Goal: Task Accomplishment & Management: Complete application form

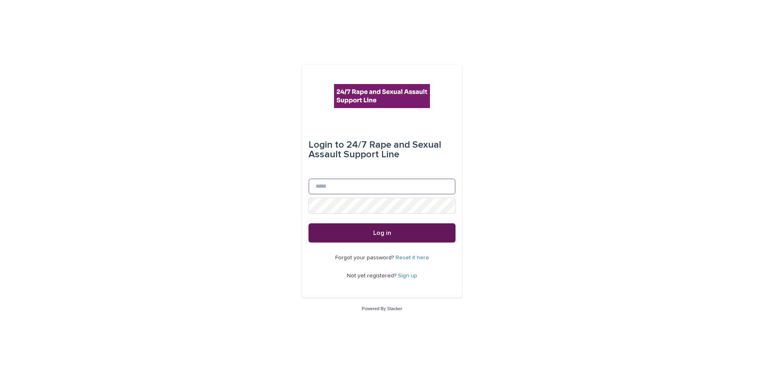
type input "**********"
click at [357, 231] on button "Log in" at bounding box center [382, 232] width 147 height 19
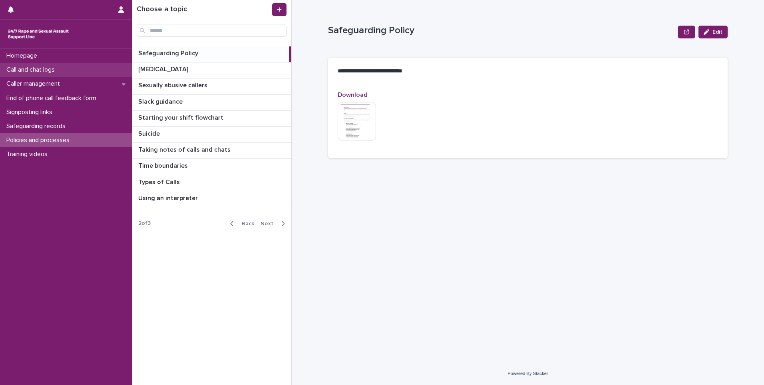
click at [58, 70] on p "Call and chat logs" at bounding box center [32, 70] width 58 height 8
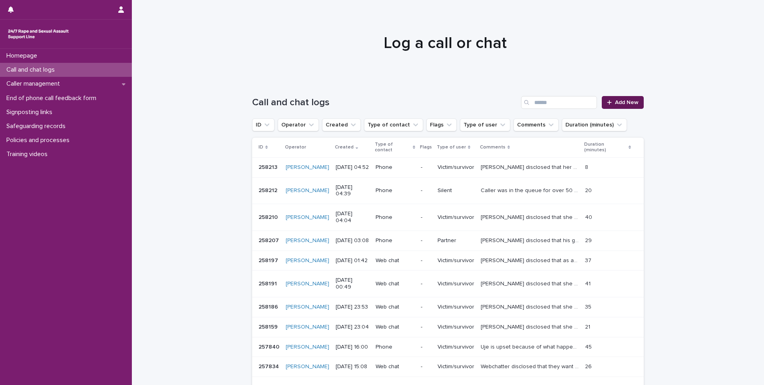
click at [610, 103] on div at bounding box center [611, 103] width 8 height 6
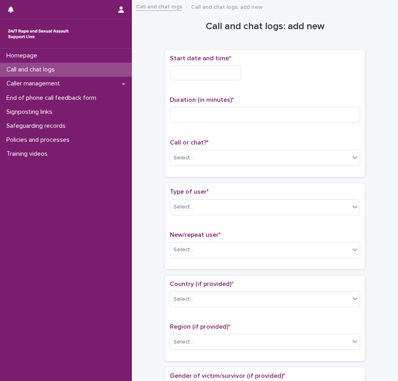
click at [61, 69] on p "Call and chat logs" at bounding box center [32, 70] width 58 height 8
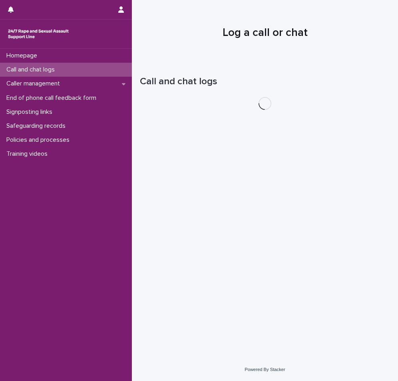
click at [54, 79] on div "Caller management" at bounding box center [66, 84] width 132 height 14
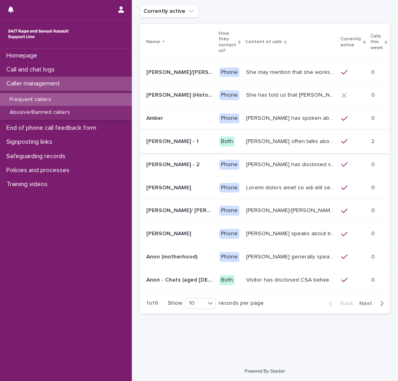
scroll to position [58, 0]
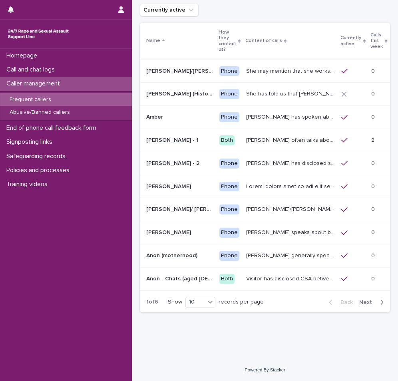
click at [363, 301] on span "Next" at bounding box center [368, 303] width 18 height 6
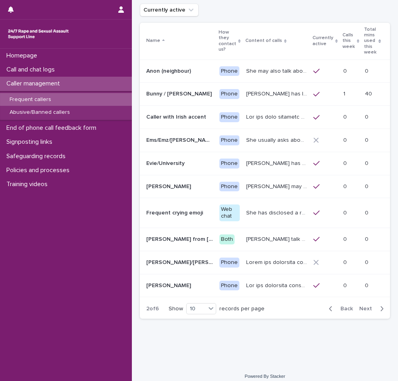
scroll to position [58, 0]
click at [363, 306] on span "Next" at bounding box center [368, 309] width 18 height 6
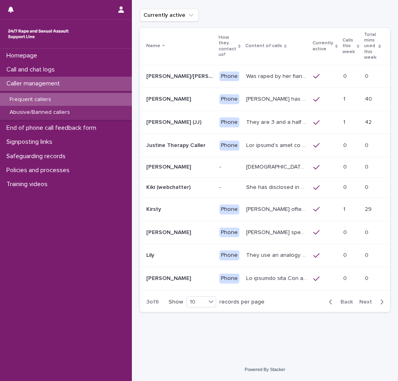
click at [329, 303] on icon "button" at bounding box center [331, 302] width 4 height 7
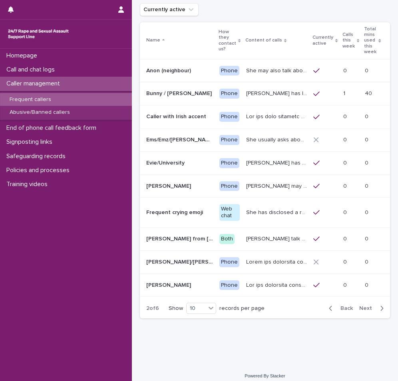
click at [329, 305] on icon "button" at bounding box center [331, 308] width 4 height 7
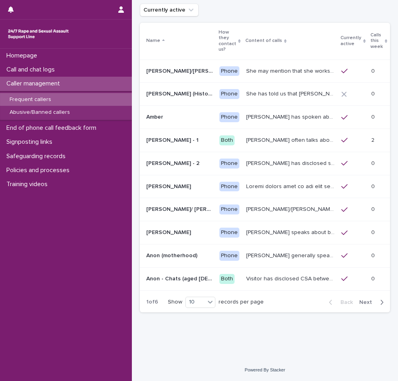
click at [368, 300] on span "Next" at bounding box center [368, 303] width 18 height 6
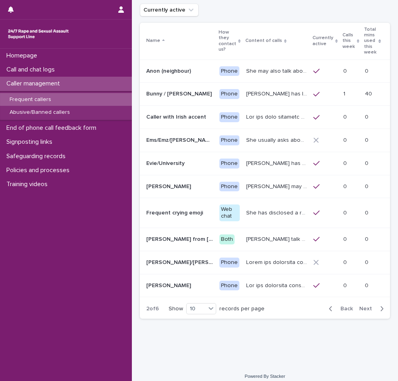
scroll to position [58, 0]
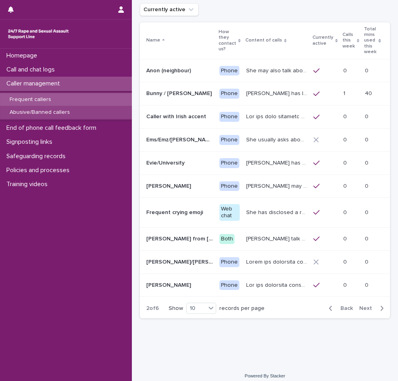
click at [66, 109] on p "Abusive/Banned callers" at bounding box center [39, 112] width 73 height 7
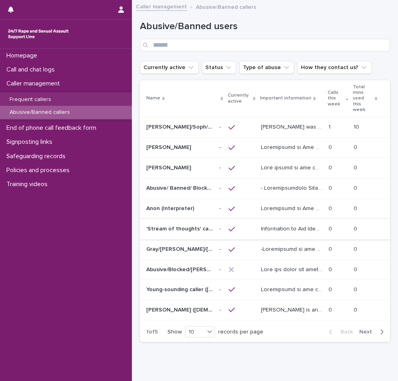
scroll to position [24, 0]
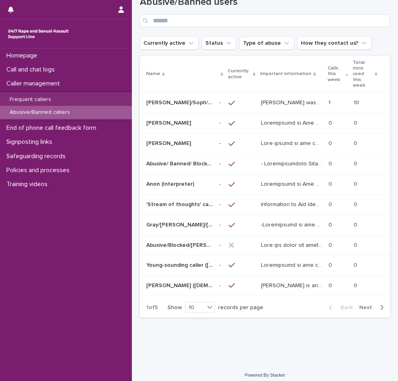
click at [267, 98] on p "[PERSON_NAME] was raped by their partner last year and they're currently facing…" at bounding box center [292, 102] width 63 height 8
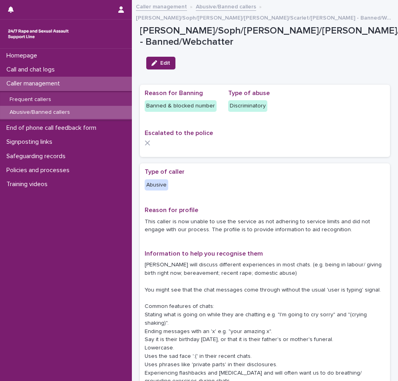
click at [164, 6] on link "Caller management" at bounding box center [161, 6] width 51 height 9
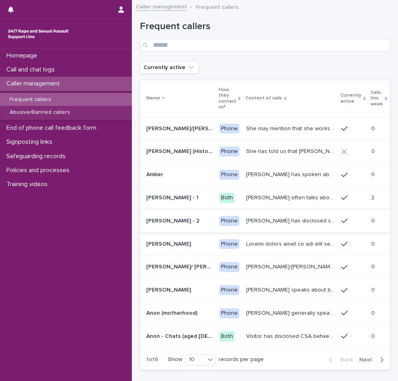
scroll to position [58, 0]
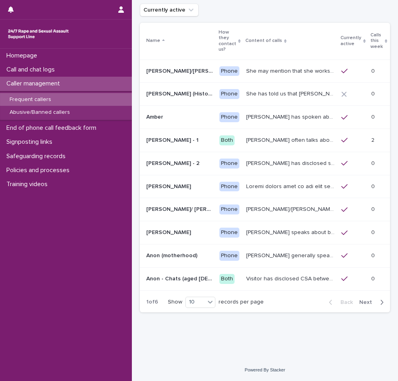
click at [377, 300] on div "button" at bounding box center [380, 302] width 7 height 7
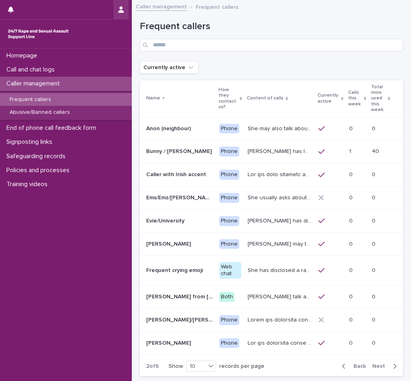
click at [125, 10] on button "button" at bounding box center [121, 9] width 15 height 19
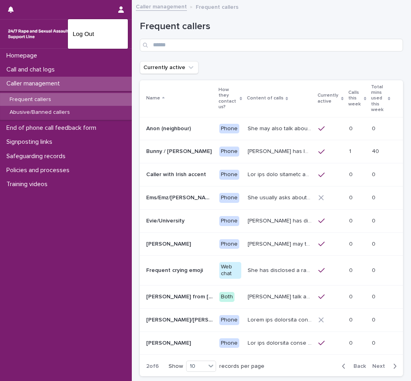
click at [86, 140] on div at bounding box center [205, 190] width 411 height 381
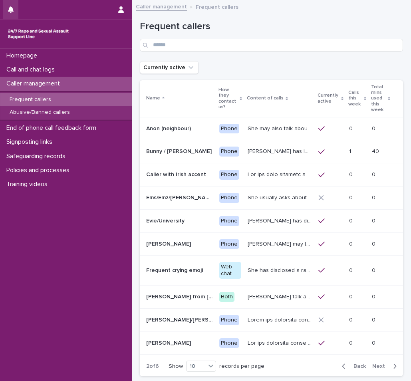
click at [12, 4] on button "button" at bounding box center [10, 9] width 15 height 19
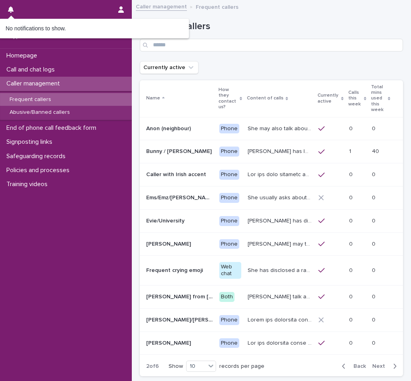
click at [64, 48] on div at bounding box center [66, 34] width 132 height 29
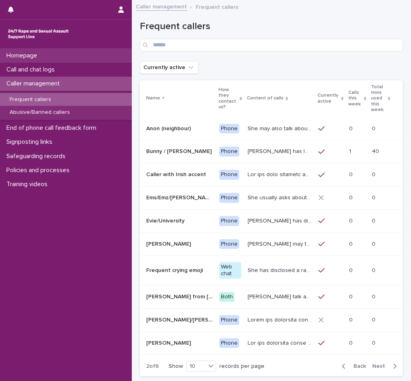
click at [42, 53] on p "Homepage" at bounding box center [23, 56] width 40 height 8
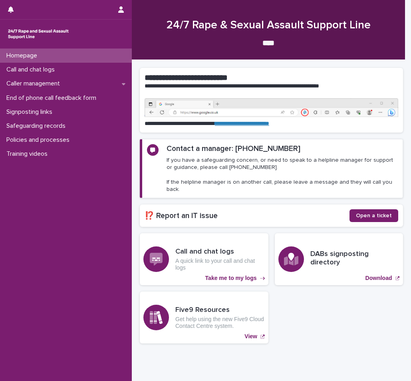
click at [51, 36] on img at bounding box center [38, 34] width 64 height 16
click at [32, 58] on p "Homepage" at bounding box center [23, 56] width 40 height 8
click at [40, 84] on p "Caller management" at bounding box center [34, 84] width 63 height 8
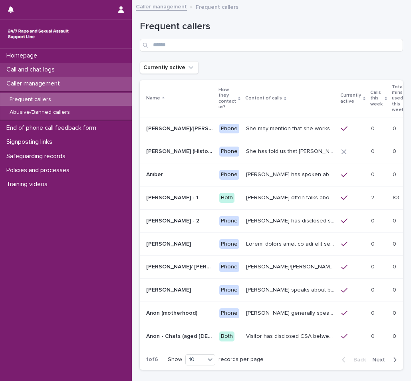
click at [56, 70] on p "Call and chat logs" at bounding box center [32, 70] width 58 height 8
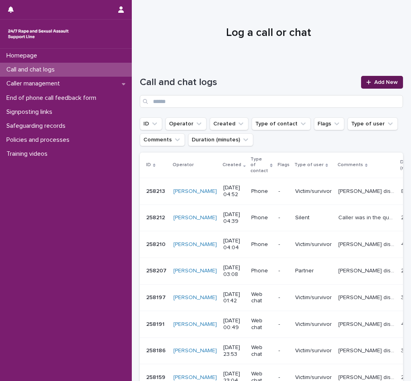
click at [375, 85] on link "Add New" at bounding box center [382, 82] width 42 height 13
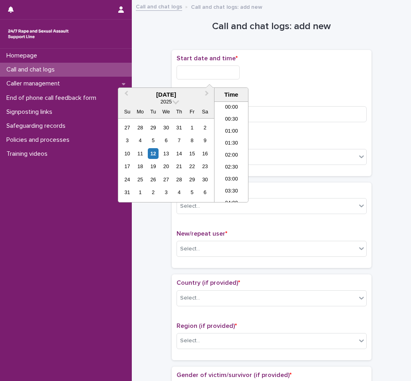
click at [206, 76] on input "text" at bounding box center [208, 73] width 63 height 14
click at [233, 135] on li "01:00" at bounding box center [232, 132] width 34 height 12
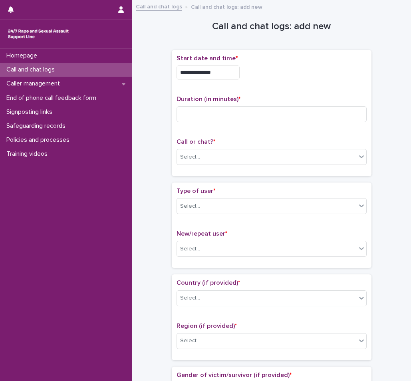
click at [222, 70] on input "**********" at bounding box center [208, 73] width 63 height 14
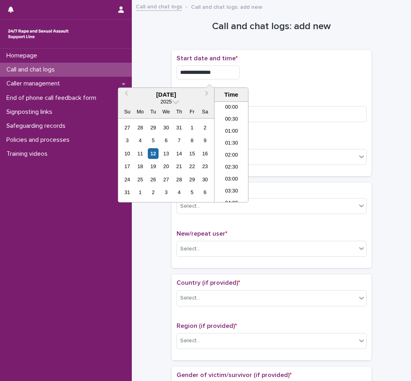
type input "**********"
click at [269, 74] on div "**********" at bounding box center [272, 73] width 190 height 14
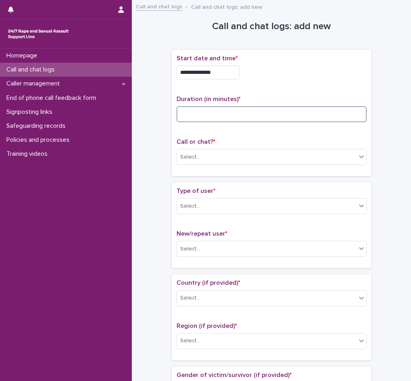
click at [236, 112] on input at bounding box center [272, 114] width 190 height 16
type input "**"
click at [245, 148] on div "Call or chat? * Select..." at bounding box center [272, 154] width 190 height 33
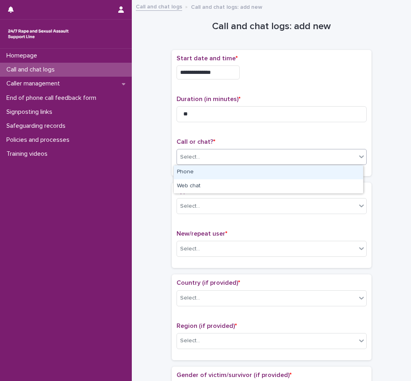
click at [246, 151] on div "Select..." at bounding box center [266, 157] width 179 height 13
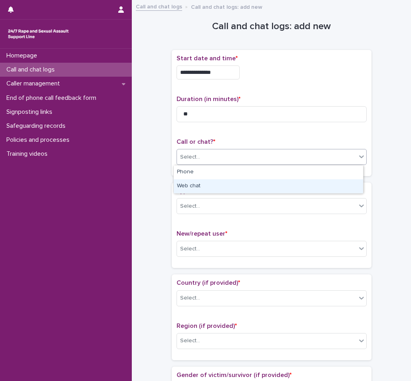
click at [209, 189] on div "Web chat" at bounding box center [268, 186] width 189 height 14
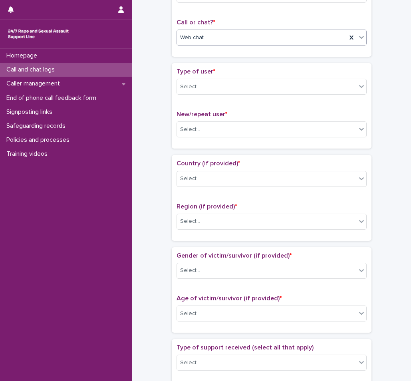
scroll to position [120, 0]
click at [209, 93] on div "Select..." at bounding box center [266, 86] width 179 height 13
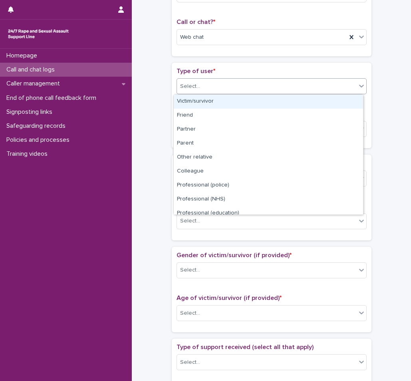
click at [205, 100] on div "Victim/survivor" at bounding box center [268, 102] width 189 height 14
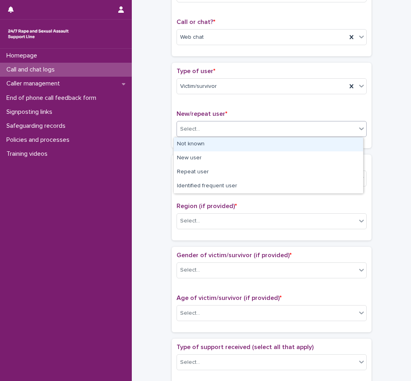
click at [210, 128] on div "Select..." at bounding box center [266, 129] width 179 height 13
click at [208, 147] on div "Not known" at bounding box center [268, 145] width 189 height 14
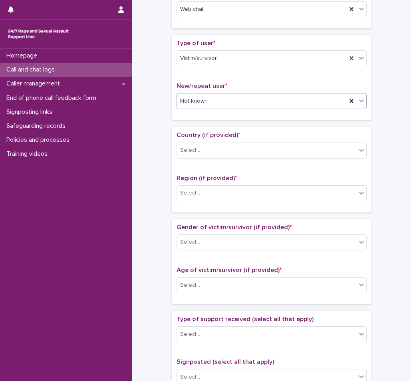
scroll to position [160, 0]
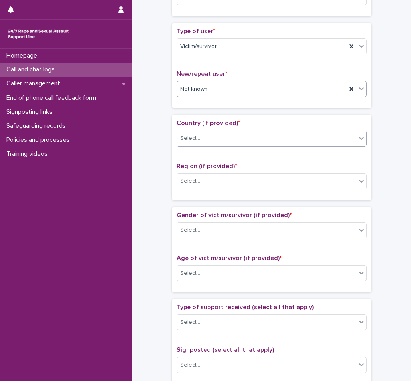
click at [208, 144] on div "Select..." at bounding box center [266, 138] width 179 height 13
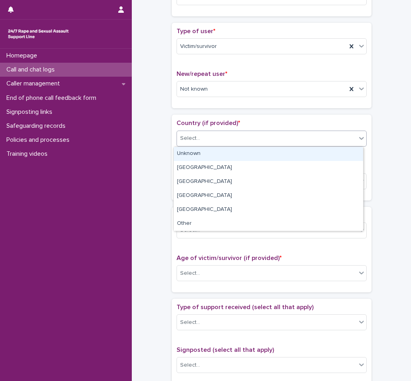
drag, startPoint x: 207, startPoint y: 147, endPoint x: 205, endPoint y: 152, distance: 5.1
click at [206, 150] on div "Unknown [GEOGRAPHIC_DATA] [GEOGRAPHIC_DATA] [GEOGRAPHIC_DATA] [GEOGRAPHIC_DATA]…" at bounding box center [268, 189] width 190 height 85
click at [205, 152] on div "Unknown" at bounding box center [268, 154] width 189 height 14
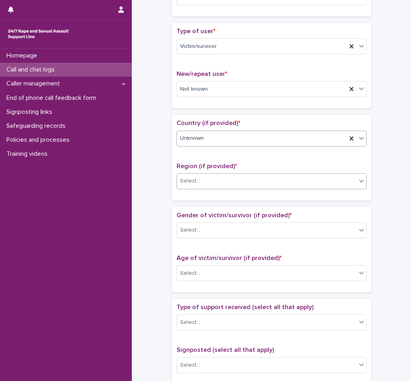
click at [203, 178] on div "Select..." at bounding box center [266, 181] width 179 height 13
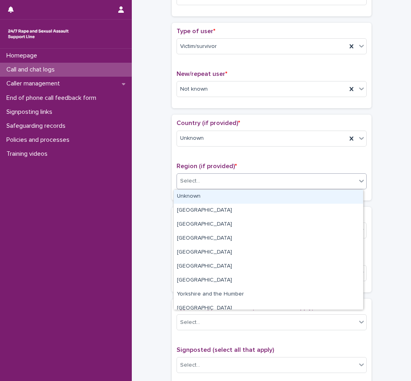
click at [198, 194] on div "Unknown" at bounding box center [268, 197] width 189 height 14
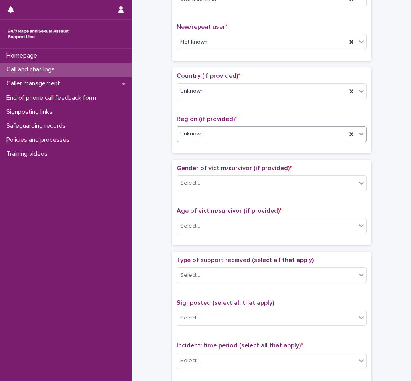
scroll to position [240, 0]
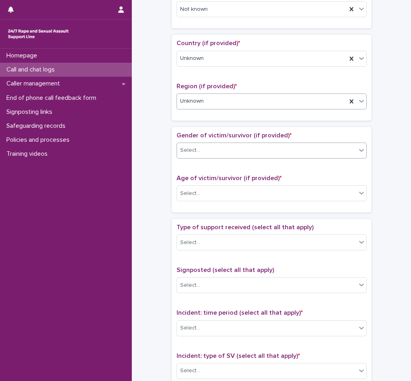
click at [202, 154] on div "Select..." at bounding box center [266, 150] width 179 height 13
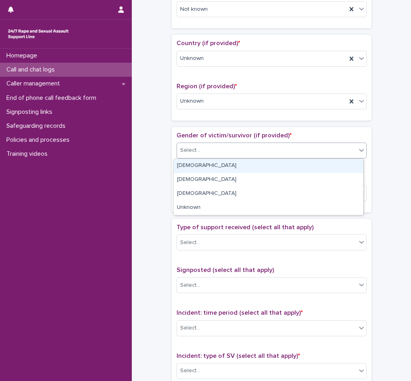
click at [193, 167] on div "[DEMOGRAPHIC_DATA]" at bounding box center [268, 166] width 189 height 14
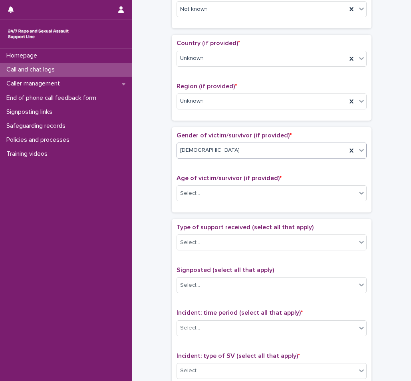
scroll to position [320, 0]
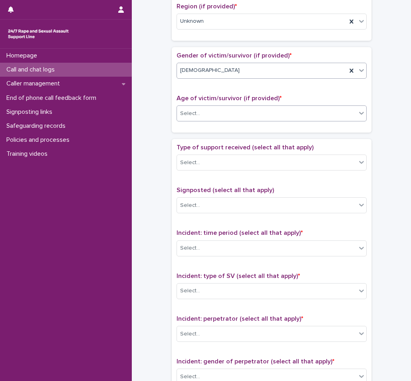
click at [205, 114] on div "Select..." at bounding box center [266, 113] width 179 height 13
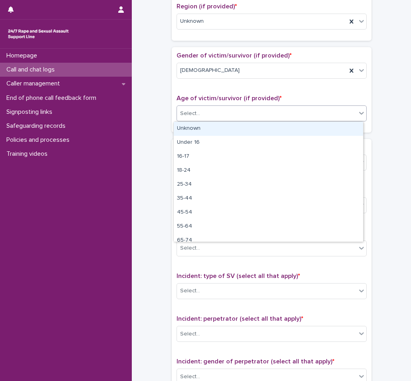
click at [199, 128] on div "Unknown" at bounding box center [268, 129] width 189 height 14
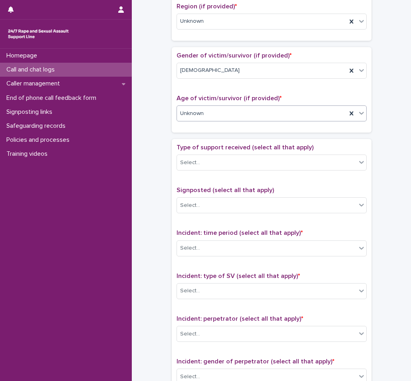
scroll to position [400, 0]
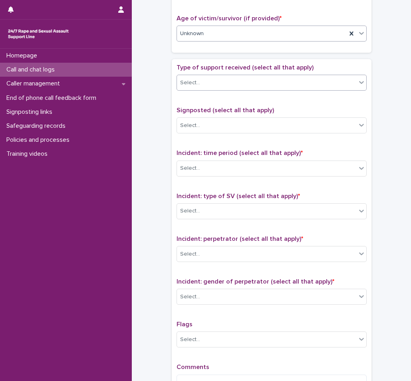
click at [211, 84] on div "Select..." at bounding box center [266, 82] width 179 height 13
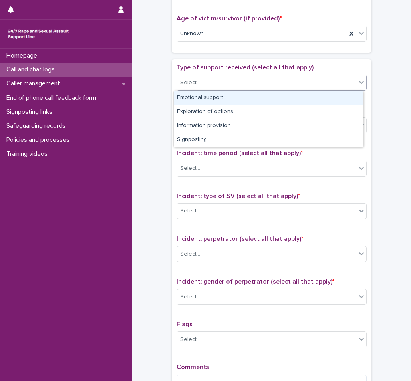
click at [197, 99] on div "Emotional support" at bounding box center [268, 98] width 189 height 14
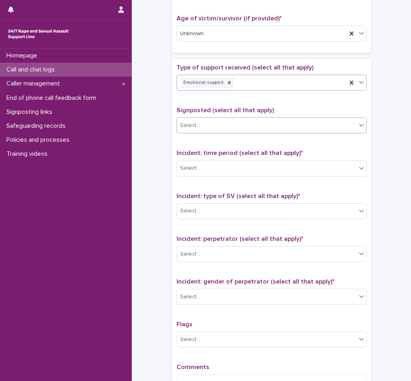
click at [204, 124] on div "Select..." at bounding box center [266, 125] width 179 height 13
click at [209, 112] on span "Signposted (select all that apply)" at bounding box center [226, 110] width 98 height 6
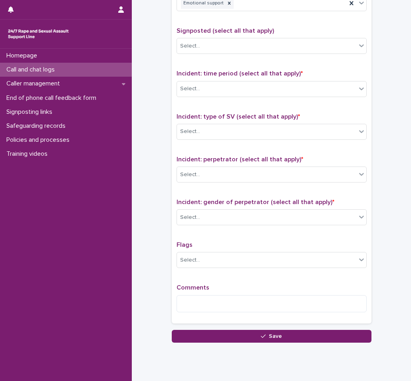
scroll to position [480, 0]
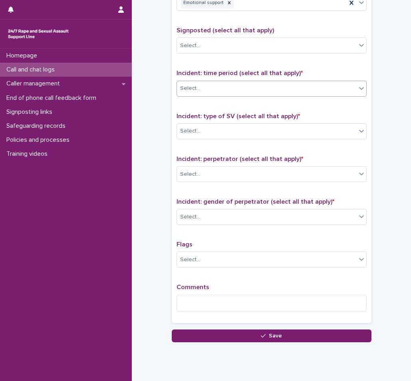
click at [205, 87] on div "Select..." at bounding box center [266, 88] width 179 height 13
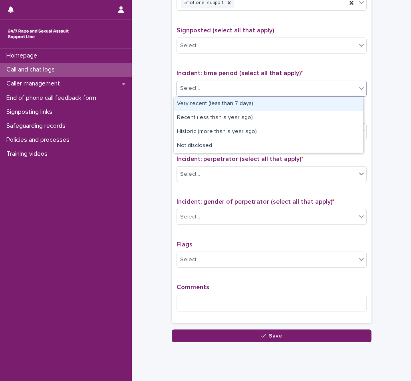
click at [197, 101] on div "Very recent (less than 7 days)" at bounding box center [268, 104] width 189 height 14
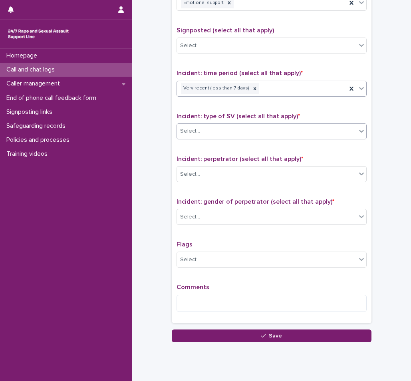
click at [206, 135] on div "Select..." at bounding box center [266, 131] width 179 height 13
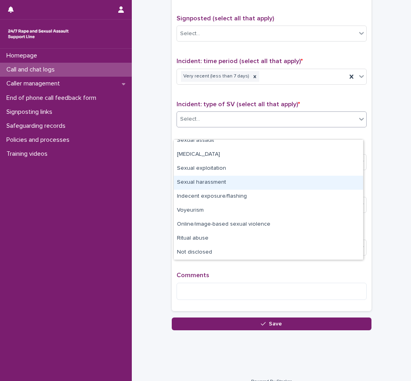
scroll to position [503, 0]
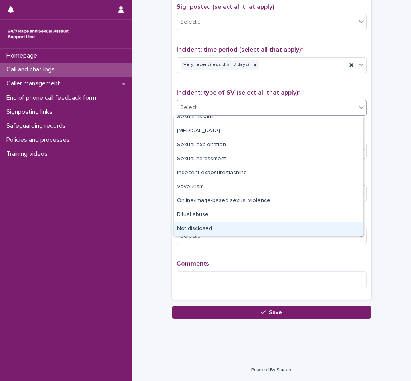
click at [215, 230] on div "Not disclosed" at bounding box center [268, 229] width 189 height 14
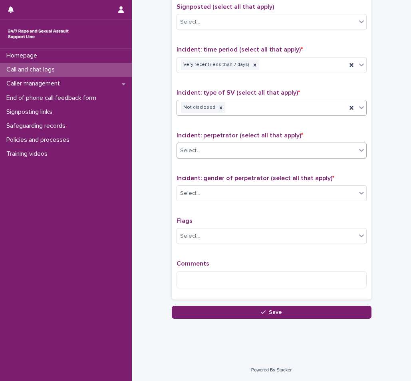
click at [213, 149] on div "Select..." at bounding box center [266, 150] width 179 height 13
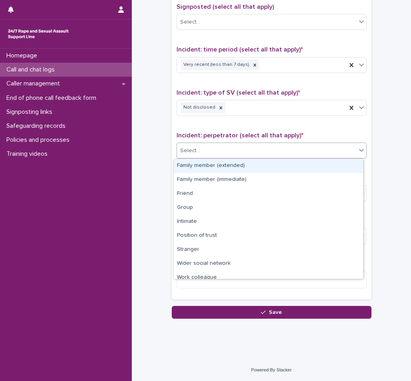
scroll to position [34, 0]
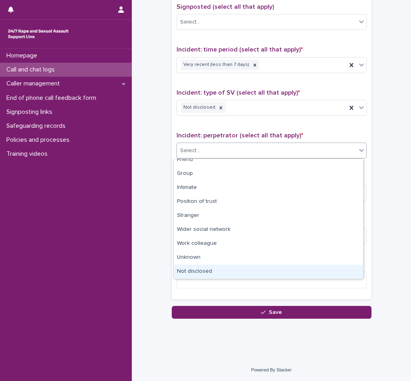
click at [209, 271] on div "Not disclosed" at bounding box center [268, 272] width 189 height 14
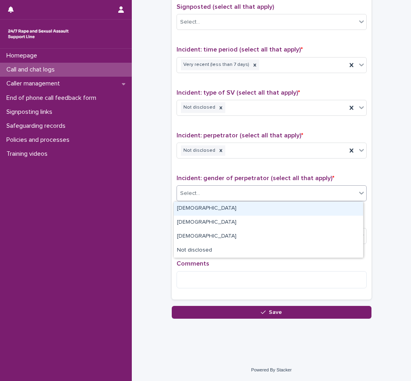
click at [209, 193] on div "Select..." at bounding box center [266, 193] width 179 height 13
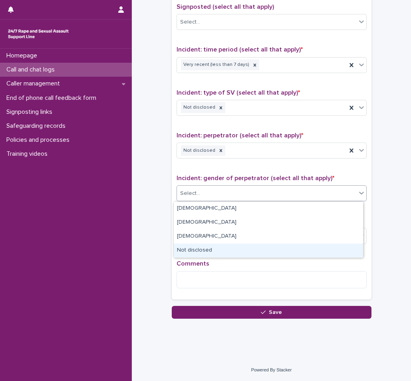
click at [206, 253] on div "Not disclosed" at bounding box center [268, 251] width 189 height 14
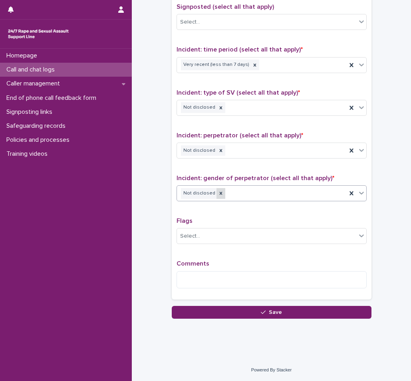
click at [219, 194] on icon at bounding box center [220, 193] width 3 height 3
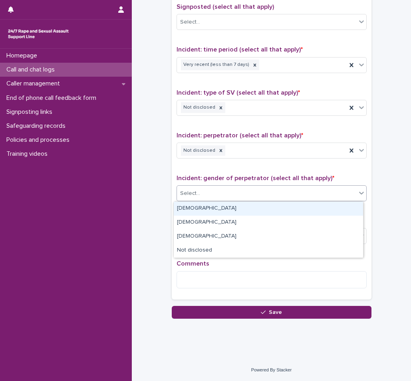
click at [236, 195] on div "Select..." at bounding box center [266, 193] width 179 height 13
click at [209, 212] on div "[DEMOGRAPHIC_DATA]" at bounding box center [268, 209] width 189 height 14
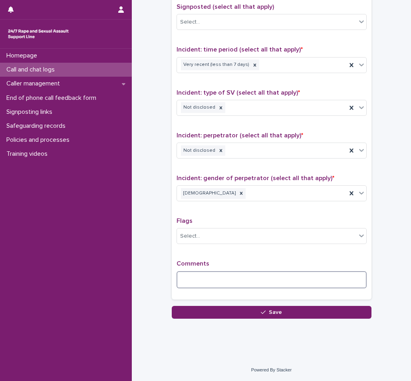
click at [198, 279] on textarea at bounding box center [272, 279] width 190 height 17
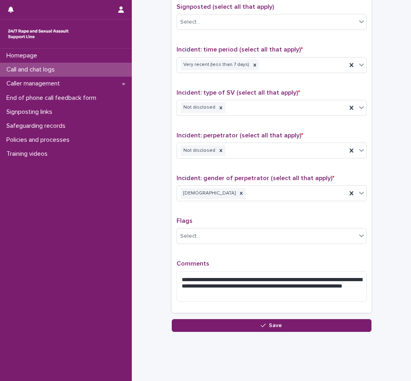
click at [307, 257] on div "**********" at bounding box center [272, 134] width 190 height 348
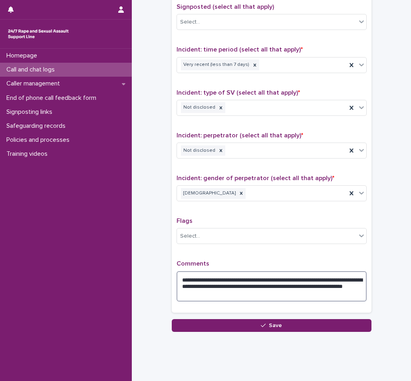
click at [276, 291] on textarea "**********" at bounding box center [272, 286] width 190 height 30
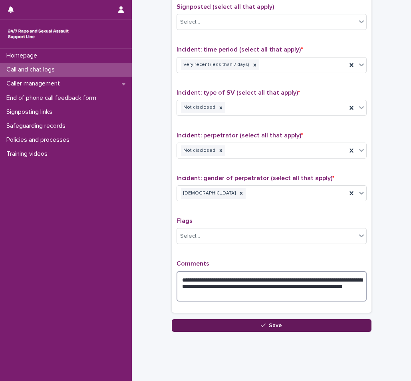
type textarea "**********"
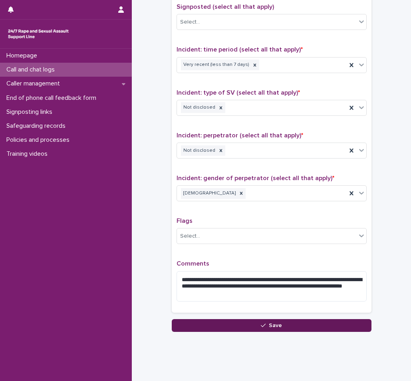
click at [281, 324] on button "Save" at bounding box center [272, 325] width 200 height 13
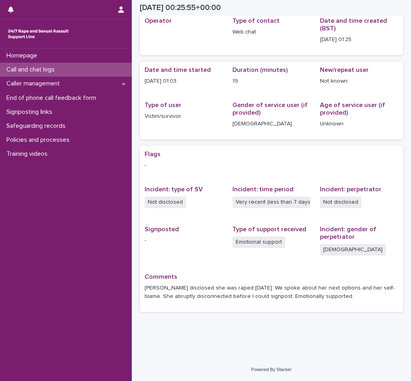
scroll to position [36, 0]
click at [94, 208] on div "Homepage Call and chat logs Caller management End of phone call feedback form S…" at bounding box center [66, 215] width 132 height 333
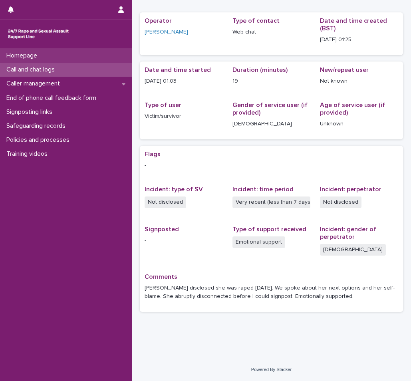
click at [28, 56] on p "Homepage" at bounding box center [23, 56] width 40 height 8
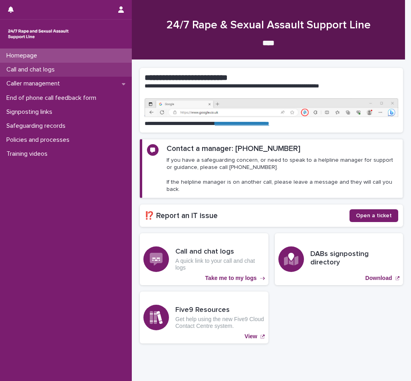
click at [33, 70] on p "Call and chat logs" at bounding box center [32, 70] width 58 height 8
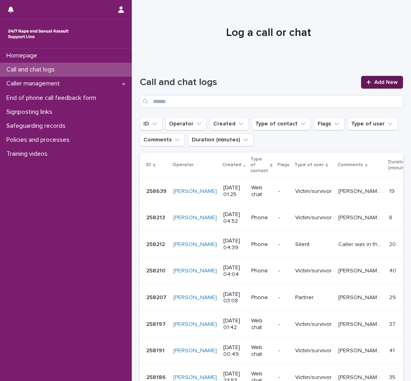
click at [366, 78] on link "Add New" at bounding box center [382, 82] width 42 height 13
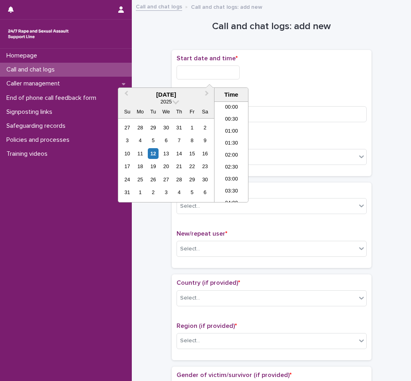
click at [191, 72] on input "text" at bounding box center [208, 73] width 63 height 14
click at [235, 143] on li "01:30" at bounding box center [232, 144] width 34 height 12
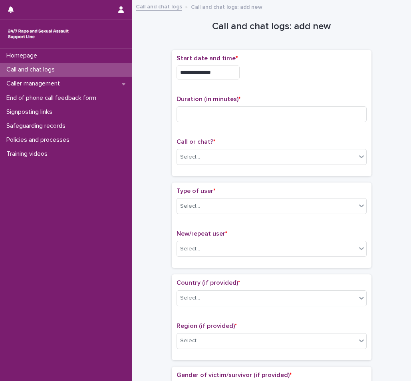
click at [235, 73] on input "**********" at bounding box center [208, 73] width 63 height 14
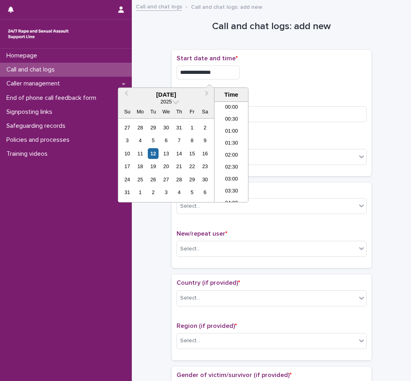
type input "**********"
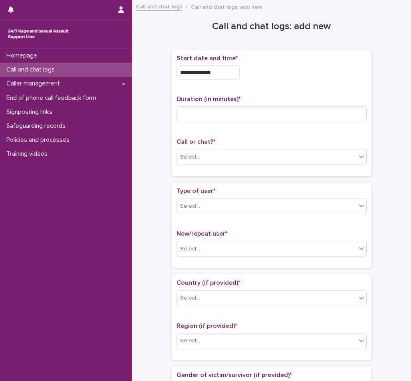
click at [298, 59] on p "Start date and time *" at bounding box center [272, 59] width 190 height 8
click at [213, 111] on input at bounding box center [272, 114] width 190 height 16
type input "**"
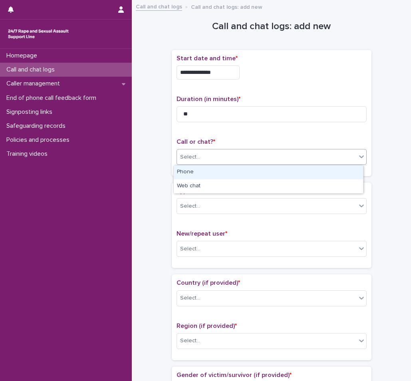
click at [203, 154] on div "Select..." at bounding box center [266, 157] width 179 height 13
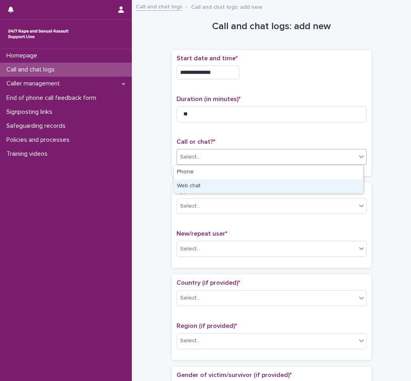
click at [193, 191] on div "Web chat" at bounding box center [268, 186] width 189 height 14
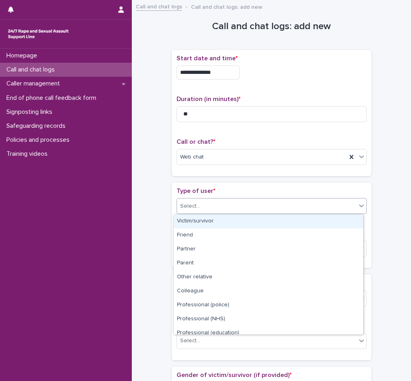
click at [197, 200] on div "Select..." at bounding box center [266, 206] width 179 height 13
click at [192, 224] on div "Victim/survivor" at bounding box center [268, 222] width 189 height 14
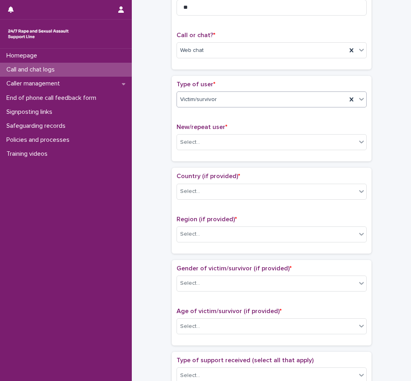
scroll to position [120, 0]
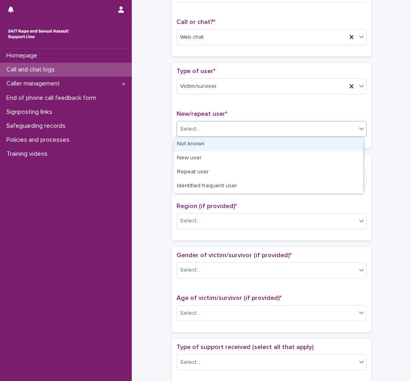
click at [201, 128] on div "Select..." at bounding box center [266, 129] width 179 height 13
click at [201, 144] on div "Not known" at bounding box center [268, 145] width 189 height 14
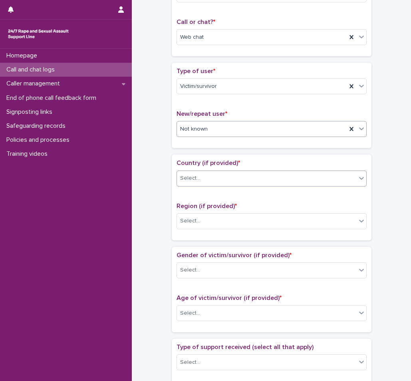
click at [205, 177] on div "Select..." at bounding box center [266, 178] width 179 height 13
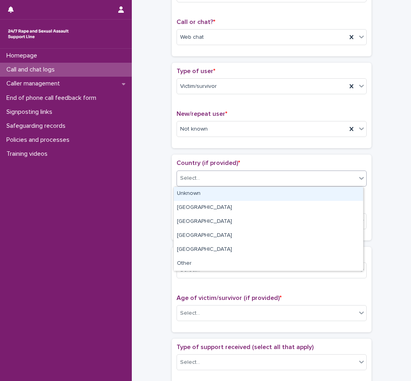
click at [203, 192] on div "Unknown" at bounding box center [268, 194] width 189 height 14
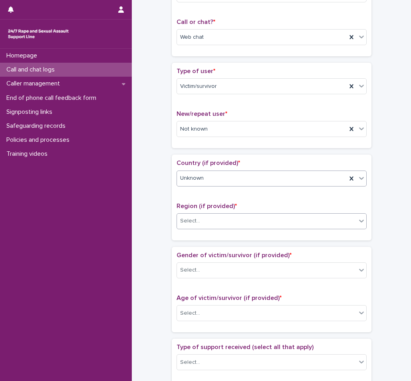
click at [198, 219] on div "Select..." at bounding box center [266, 221] width 179 height 13
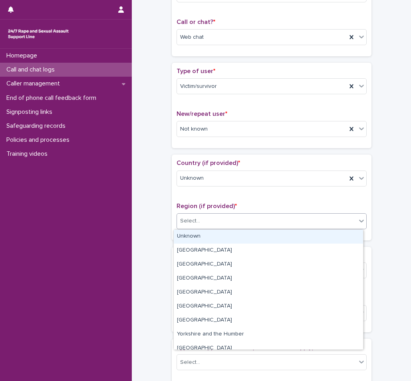
click at [195, 234] on div "Unknown" at bounding box center [268, 237] width 189 height 14
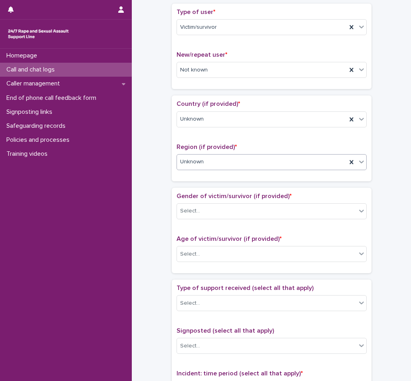
scroll to position [200, 0]
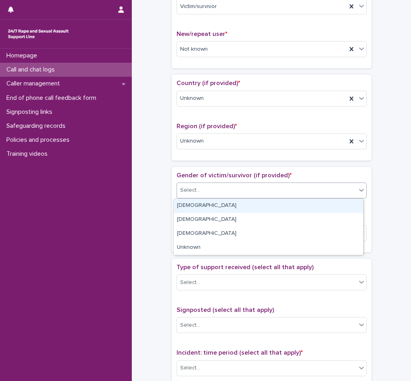
click at [255, 187] on div "Select..." at bounding box center [266, 190] width 179 height 13
click at [223, 211] on div "[DEMOGRAPHIC_DATA]" at bounding box center [268, 206] width 189 height 14
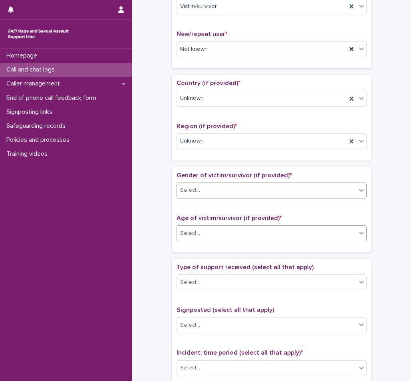
click at [218, 231] on div "Select..." at bounding box center [266, 233] width 179 height 13
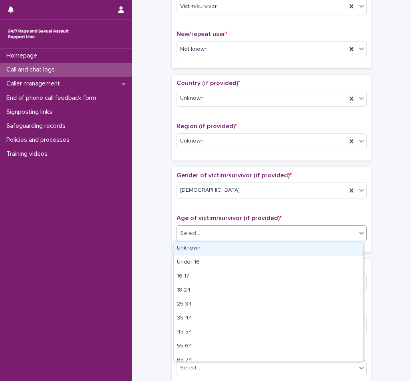
click at [206, 247] on div "Unknown" at bounding box center [268, 249] width 189 height 14
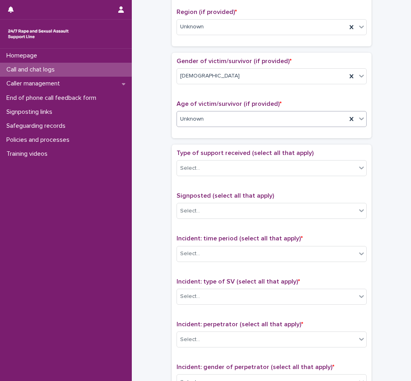
scroll to position [320, 0]
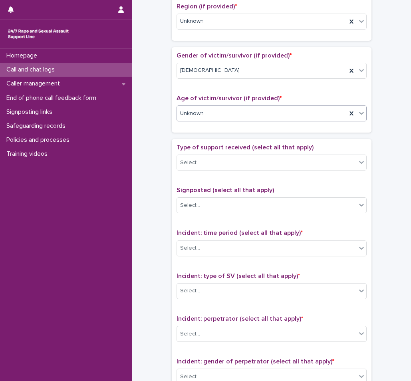
click at [197, 150] on span "Type of support received (select all that apply)" at bounding box center [245, 147] width 137 height 6
click at [201, 165] on input "text" at bounding box center [201, 162] width 1 height 7
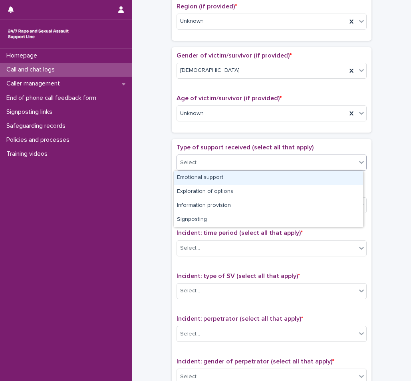
click at [196, 181] on div "Emotional support" at bounding box center [268, 178] width 189 height 14
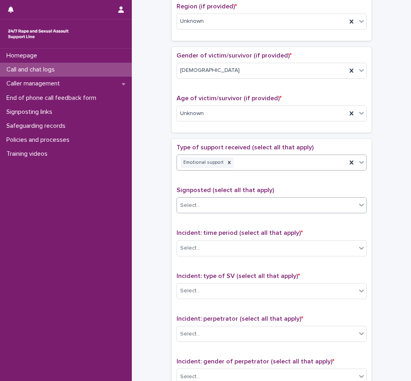
click at [200, 202] on div "Select..." at bounding box center [266, 205] width 179 height 13
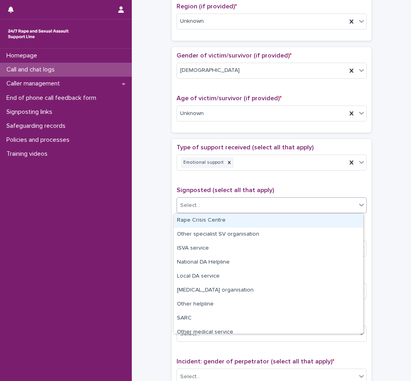
click at [206, 171] on div "Type of support received (select all that apply) Emotional support" at bounding box center [272, 160] width 190 height 33
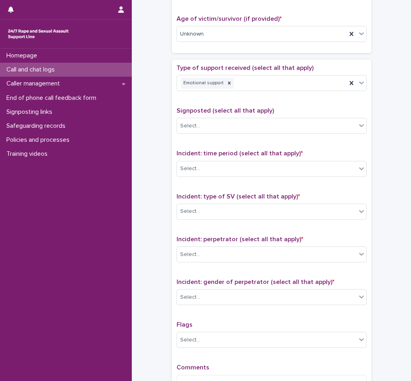
scroll to position [400, 0]
click at [202, 175] on div "Select..." at bounding box center [266, 168] width 179 height 13
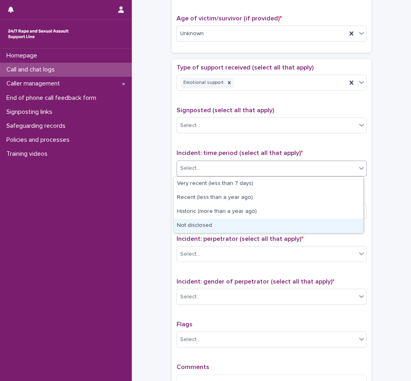
click at [195, 225] on div "Not disclosed" at bounding box center [268, 226] width 189 height 14
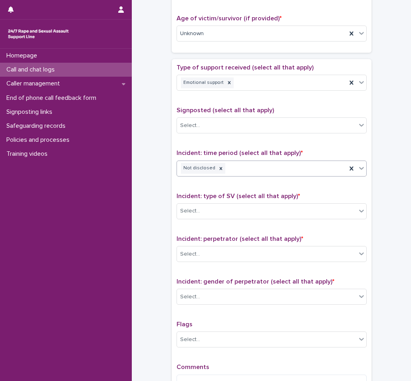
scroll to position [440, 0]
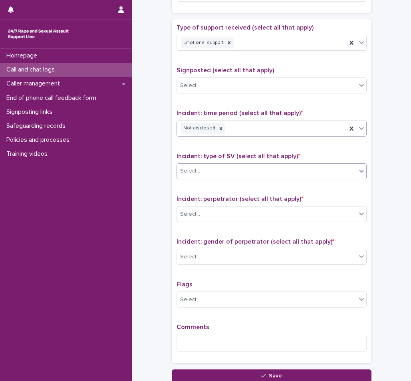
click at [210, 170] on div "Select..." at bounding box center [266, 171] width 179 height 13
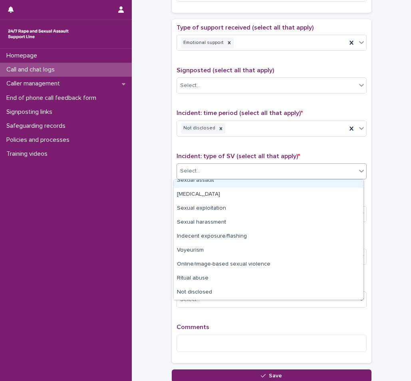
scroll to position [0, 0]
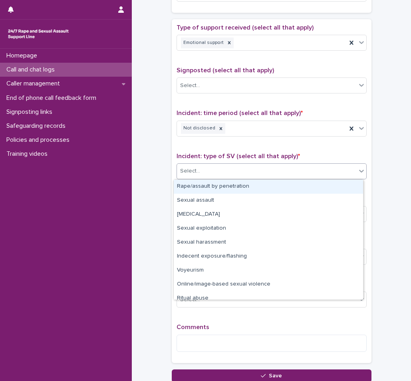
click at [192, 190] on div "Rape/assault by penetration" at bounding box center [268, 187] width 189 height 14
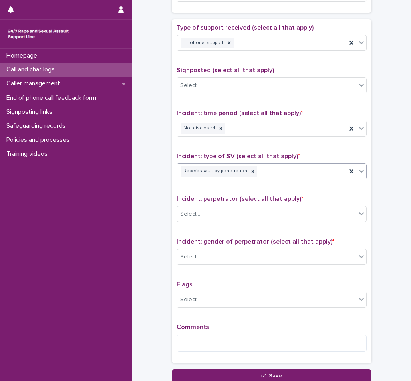
scroll to position [480, 0]
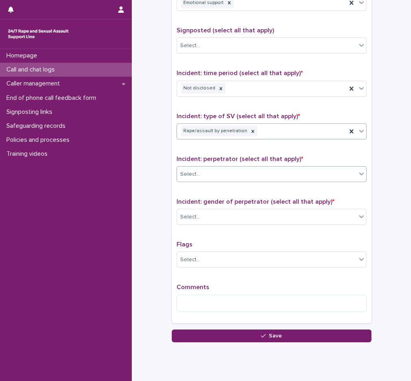
click at [198, 177] on div "Select..." at bounding box center [266, 174] width 179 height 13
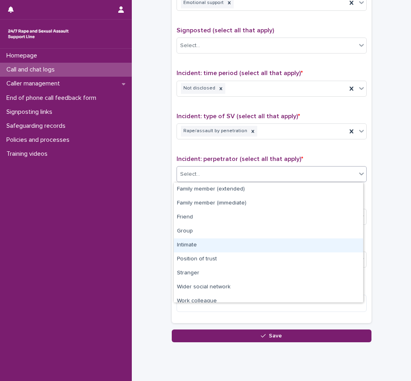
click at [196, 247] on div "Intimate" at bounding box center [268, 246] width 189 height 14
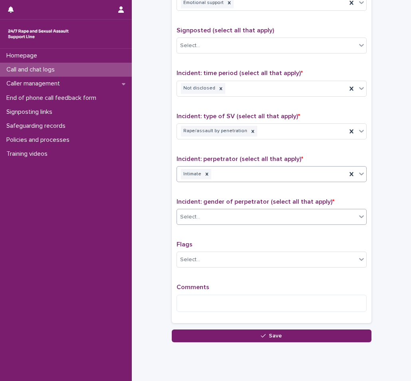
click at [198, 220] on div "Select..." at bounding box center [266, 217] width 179 height 13
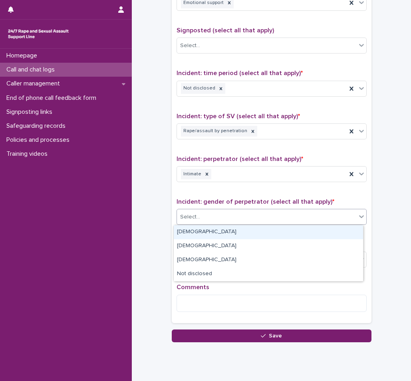
click at [199, 233] on div "[DEMOGRAPHIC_DATA]" at bounding box center [268, 232] width 189 height 14
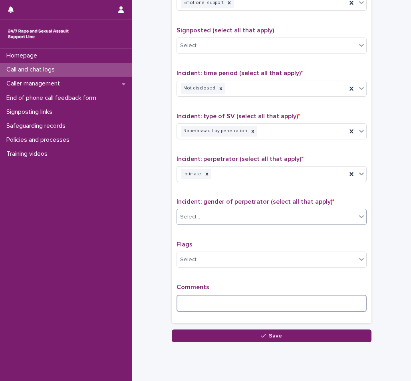
click at [201, 297] on textarea at bounding box center [272, 303] width 190 height 17
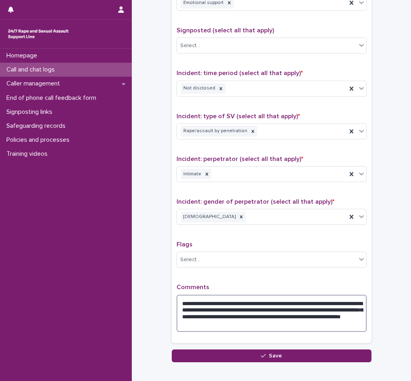
click at [285, 308] on textarea "**********" at bounding box center [272, 313] width 190 height 37
click at [293, 330] on textarea "**********" at bounding box center [272, 313] width 190 height 37
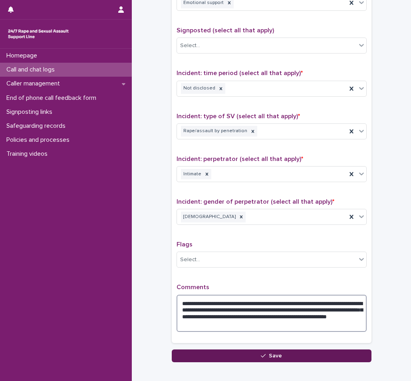
type textarea "**********"
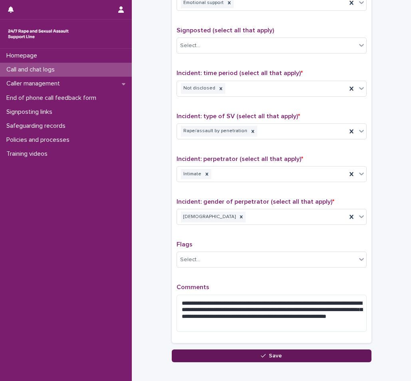
click at [277, 356] on span "Save" at bounding box center [275, 356] width 13 height 6
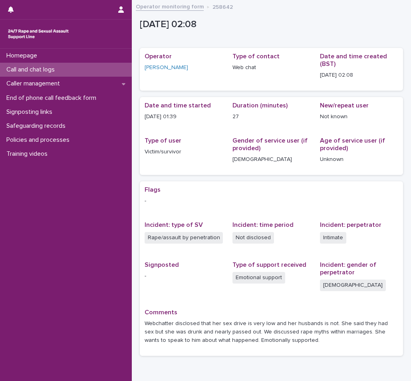
click at [85, 68] on div "Call and chat logs" at bounding box center [66, 70] width 132 height 14
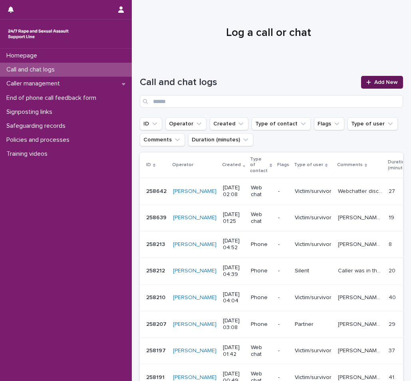
click at [378, 76] on link "Add New" at bounding box center [382, 82] width 42 height 13
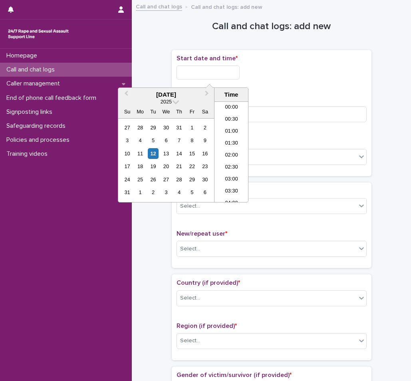
click at [207, 71] on input "text" at bounding box center [208, 73] width 63 height 14
click at [226, 152] on li "02:00" at bounding box center [232, 152] width 34 height 12
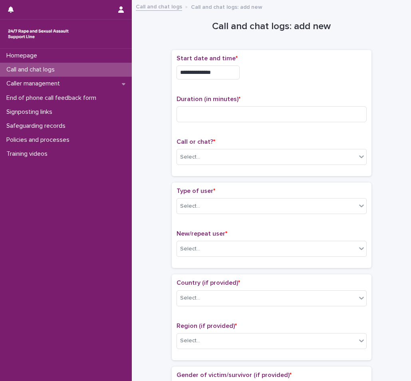
click at [225, 74] on input "**********" at bounding box center [208, 73] width 63 height 14
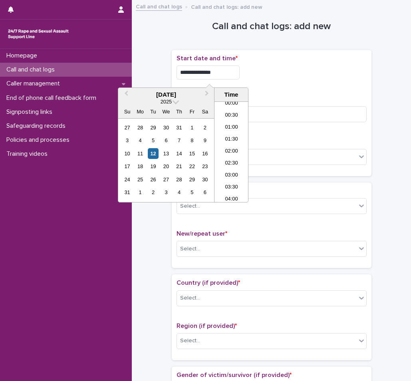
type input "**********"
click at [312, 104] on div "Duration (in minutes) *" at bounding box center [272, 112] width 190 height 33
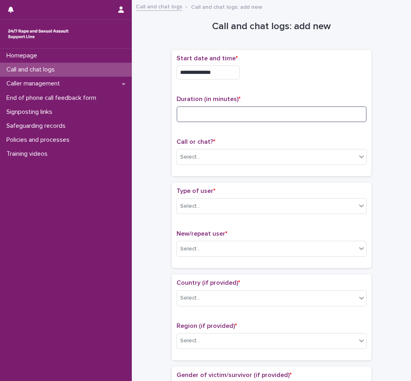
click at [290, 116] on input at bounding box center [272, 114] width 190 height 16
type input "*"
click at [228, 159] on div "Select..." at bounding box center [266, 157] width 179 height 13
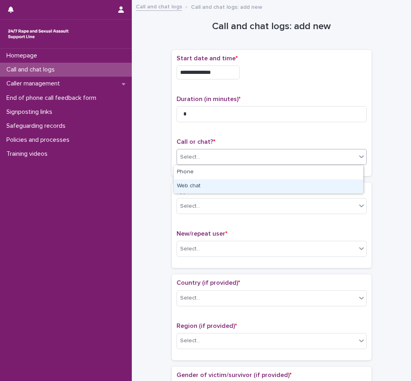
click at [216, 189] on div "Web chat" at bounding box center [268, 186] width 189 height 14
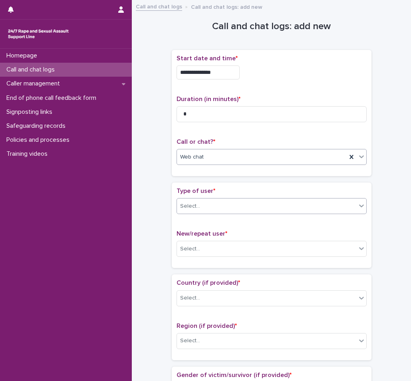
click at [220, 212] on div "Select..." at bounding box center [266, 206] width 179 height 13
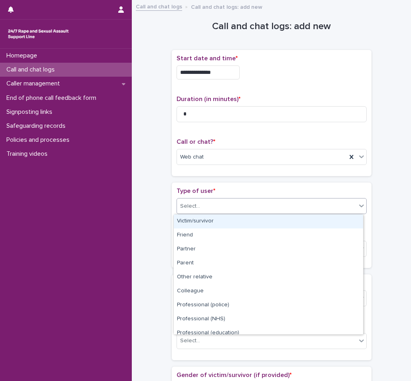
click at [212, 223] on div "Victim/survivor" at bounding box center [268, 222] width 189 height 14
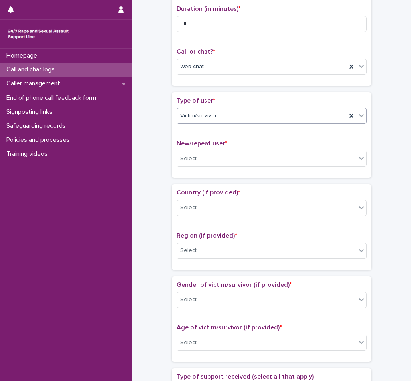
scroll to position [120, 0]
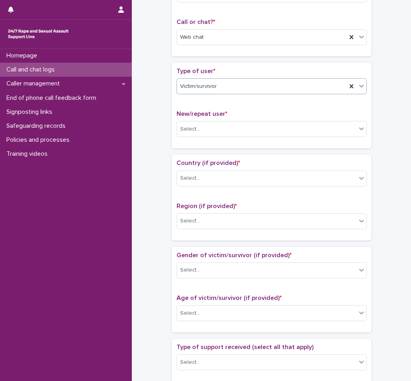
click at [203, 138] on div "New/repeat user * Select..." at bounding box center [272, 126] width 190 height 33
click at [203, 135] on div "Select..." at bounding box center [266, 129] width 179 height 13
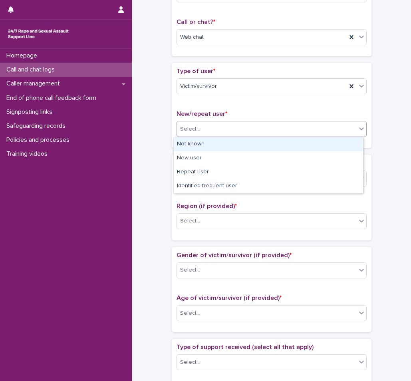
click at [202, 145] on div "Not known" at bounding box center [268, 145] width 189 height 14
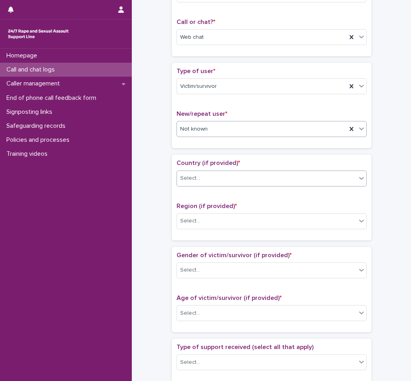
click at [210, 177] on div "Select..." at bounding box center [266, 178] width 179 height 13
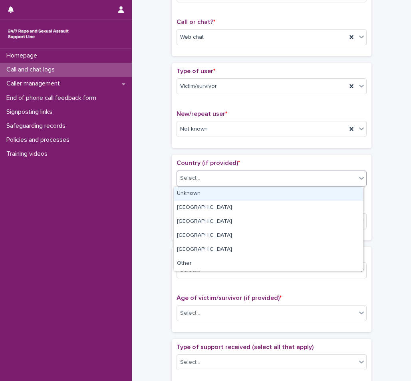
click at [209, 194] on div "Unknown" at bounding box center [268, 194] width 189 height 14
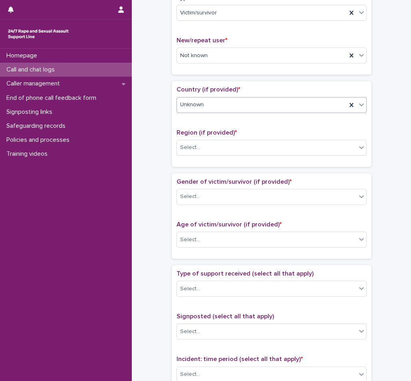
scroll to position [200, 0]
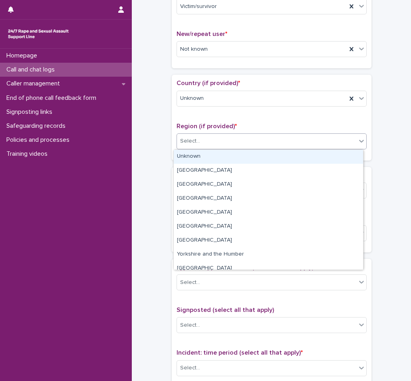
click at [200, 144] on div "Select..." at bounding box center [266, 141] width 179 height 13
click at [197, 161] on div "Unknown" at bounding box center [268, 157] width 189 height 14
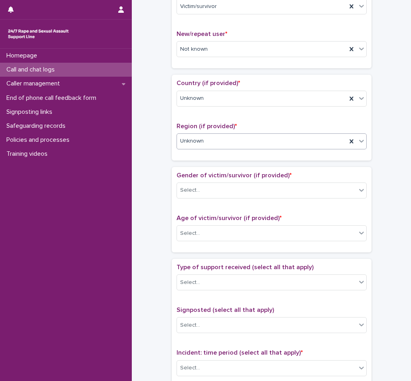
scroll to position [240, 0]
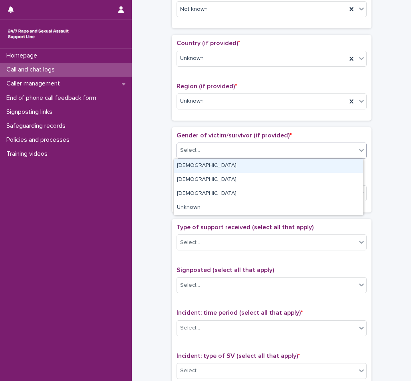
click at [201, 153] on div "Select..." at bounding box center [266, 150] width 179 height 13
click at [200, 167] on div "[DEMOGRAPHIC_DATA]" at bounding box center [268, 166] width 189 height 14
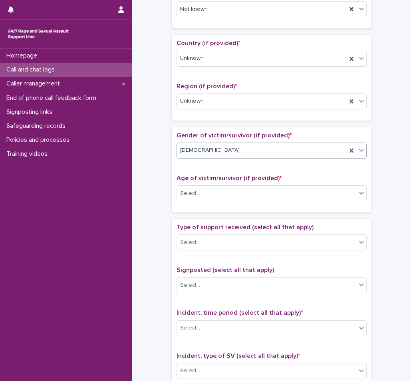
scroll to position [280, 0]
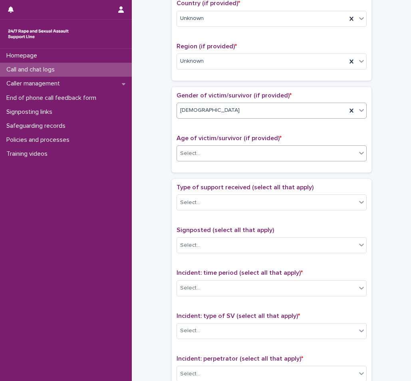
click at [207, 154] on div "Select..." at bounding box center [266, 153] width 179 height 13
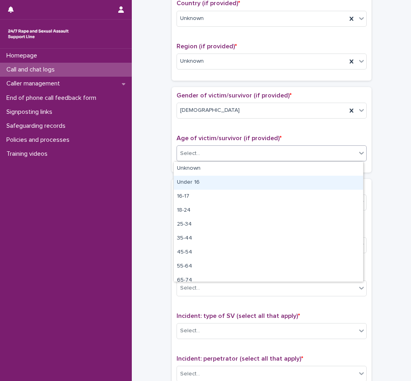
click at [201, 177] on div "Under 16" at bounding box center [268, 183] width 189 height 14
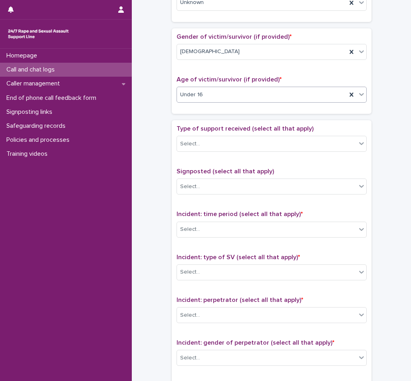
scroll to position [360, 0]
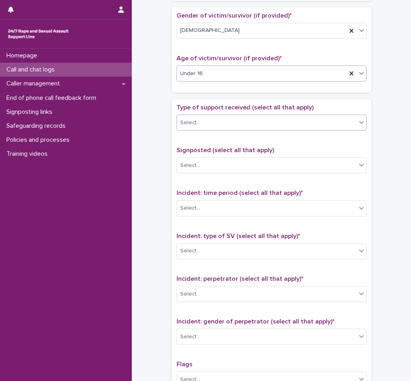
click at [203, 122] on div "Select..." at bounding box center [266, 122] width 179 height 13
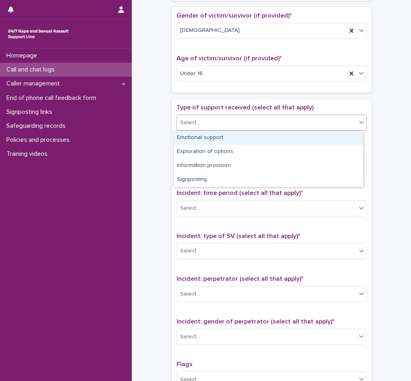
click at [197, 139] on div "Emotional support" at bounding box center [268, 138] width 189 height 14
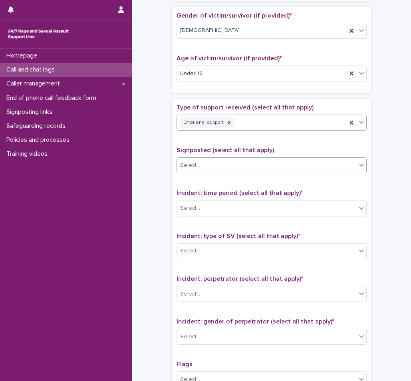
click at [216, 167] on div "Select..." at bounding box center [266, 165] width 179 height 13
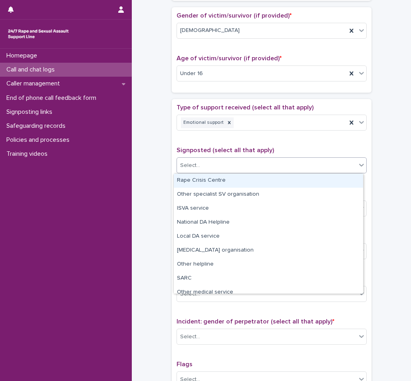
click at [230, 148] on span "Signposted (select all that apply)" at bounding box center [226, 150] width 98 height 6
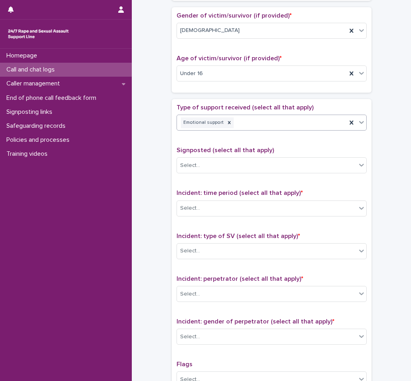
click at [253, 121] on div "Emotional support" at bounding box center [262, 123] width 170 height 14
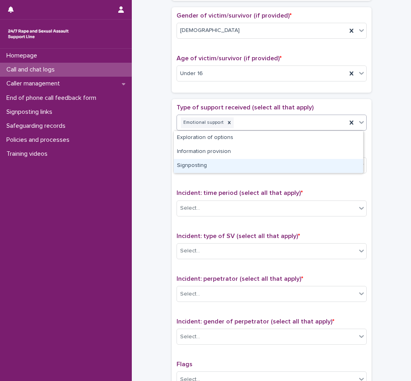
click at [217, 163] on div "Signposting" at bounding box center [268, 166] width 189 height 14
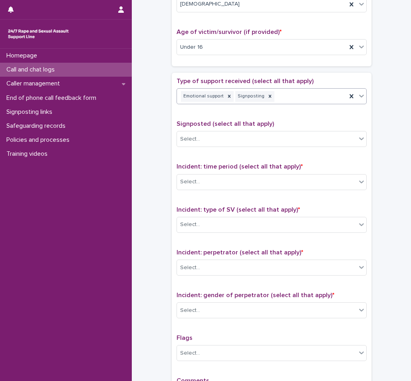
scroll to position [400, 0]
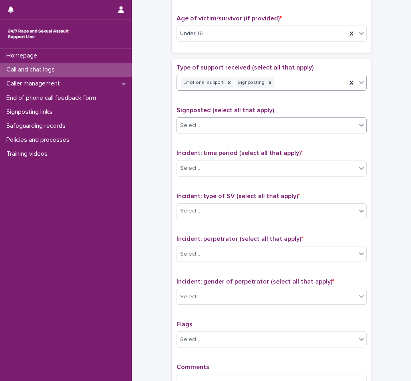
click at [219, 130] on div "Select..." at bounding box center [266, 125] width 179 height 13
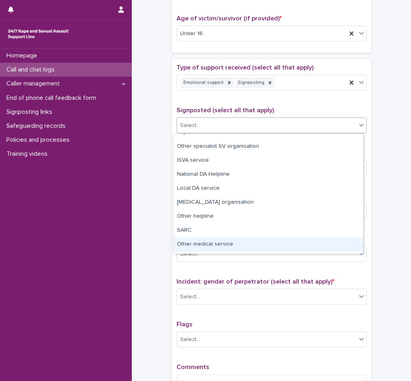
scroll to position [0, 0]
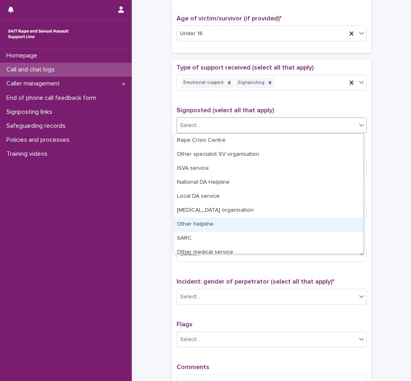
click at [207, 223] on div "Other helpline" at bounding box center [268, 225] width 189 height 14
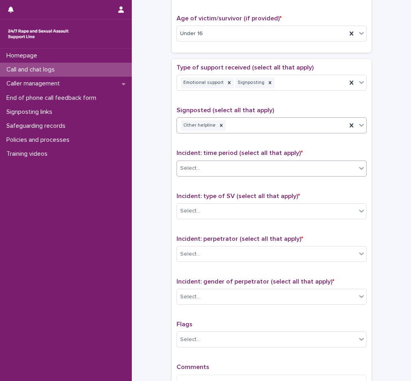
click at [208, 175] on div "Select..." at bounding box center [266, 168] width 179 height 13
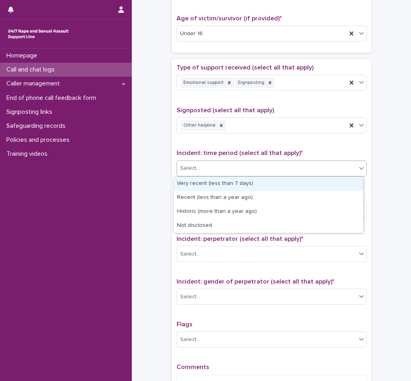
click at [202, 187] on div "Very recent (less than 7 days)" at bounding box center [268, 184] width 189 height 14
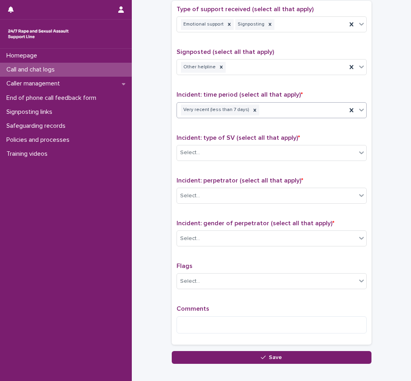
scroll to position [480, 0]
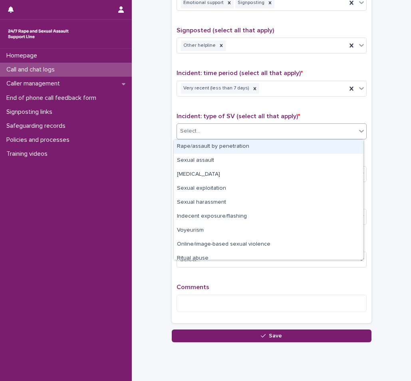
click at [196, 139] on div "Select..." at bounding box center [272, 132] width 190 height 16
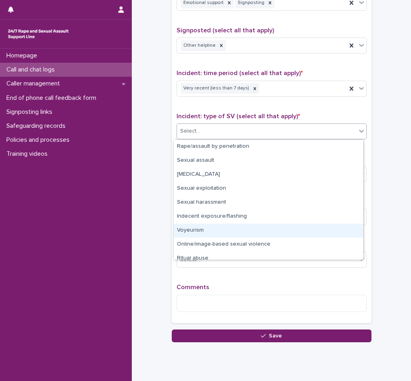
scroll to position [20, 0]
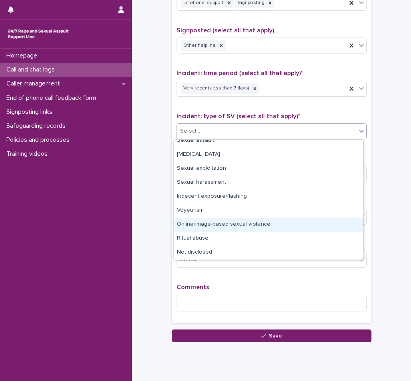
click at [201, 223] on div "Online/image-based sexual violence" at bounding box center [268, 225] width 189 height 14
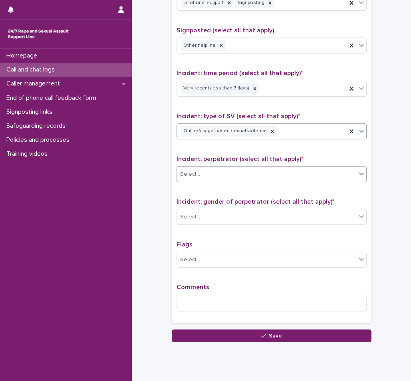
click at [239, 171] on div "Select..." at bounding box center [266, 174] width 179 height 13
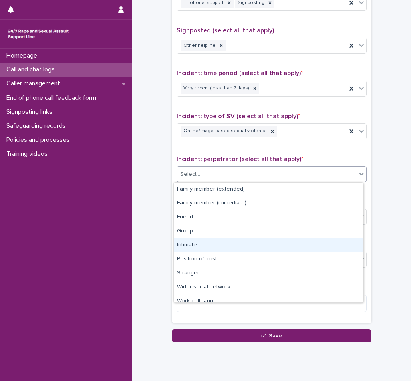
scroll to position [34, 0]
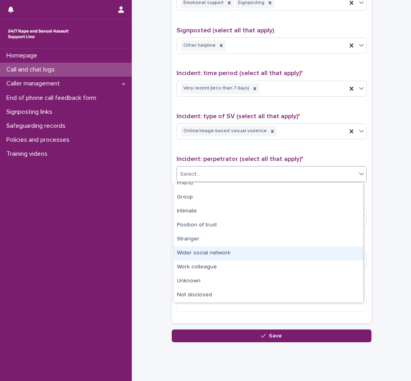
click at [200, 255] on div "Wider social network" at bounding box center [268, 254] width 189 height 14
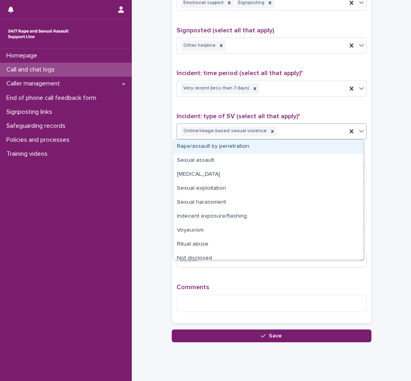
click at [298, 132] on div "Online/image-based sexual violence" at bounding box center [262, 131] width 170 height 14
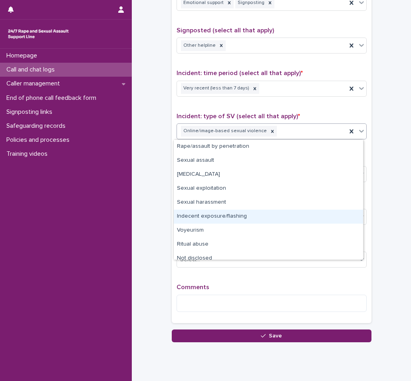
scroll to position [6, 0]
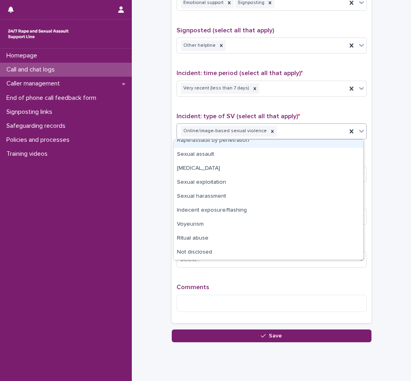
click at [295, 118] on p "Incident: type of SV (select all that apply) *" at bounding box center [272, 117] width 190 height 8
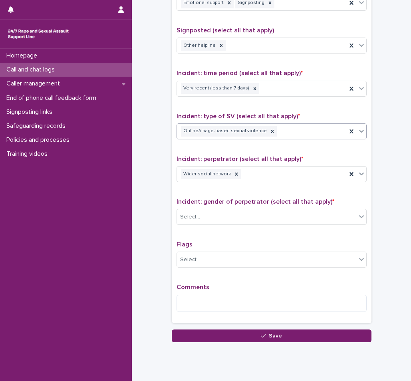
click at [297, 128] on div "Online/image-based sexual violence" at bounding box center [262, 131] width 170 height 14
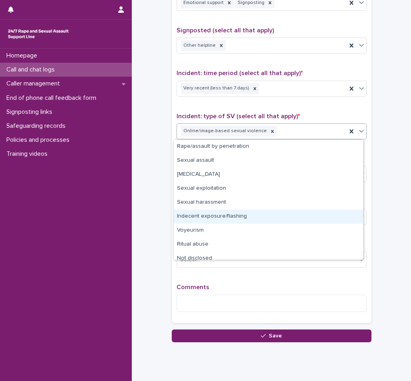
click at [227, 219] on div "Indecent exposure/flashing" at bounding box center [268, 217] width 189 height 14
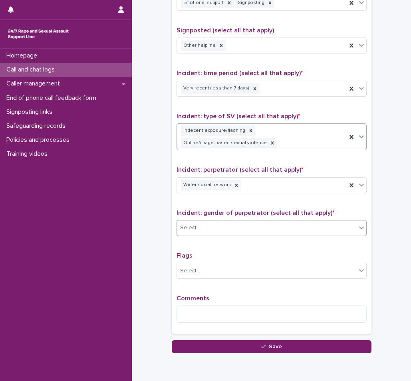
click at [272, 221] on div "Select..." at bounding box center [266, 227] width 179 height 13
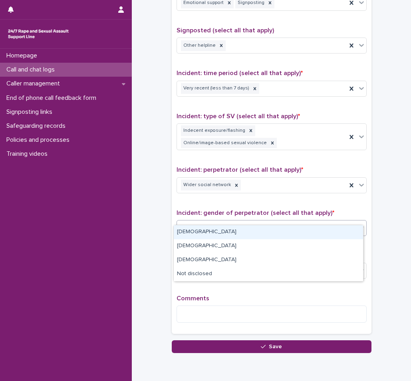
click at [231, 229] on div "[DEMOGRAPHIC_DATA]" at bounding box center [268, 232] width 189 height 14
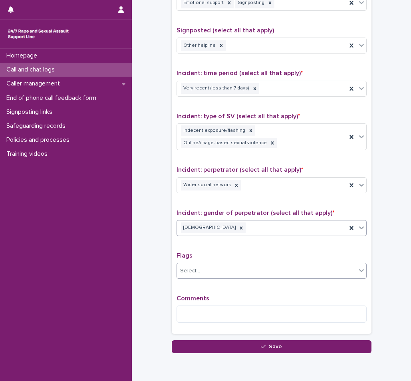
click at [234, 265] on div "Select..." at bounding box center [266, 271] width 179 height 13
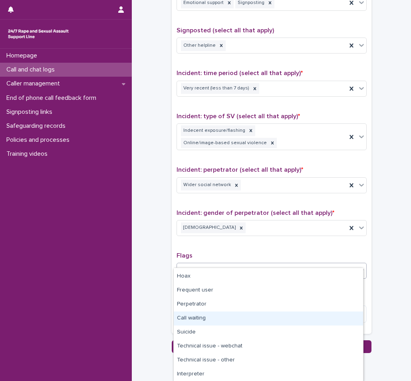
scroll to position [0, 0]
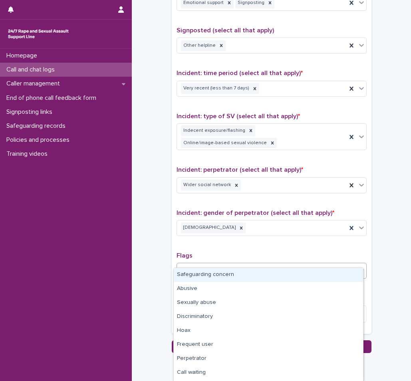
click at [237, 252] on p "Flags" at bounding box center [272, 256] width 190 height 8
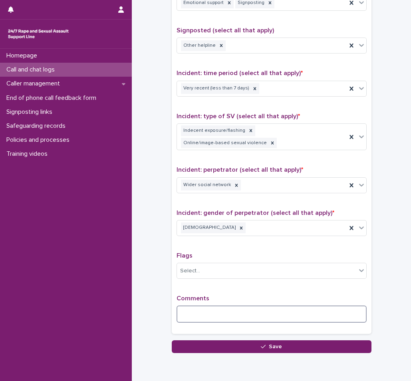
click at [217, 307] on textarea at bounding box center [272, 314] width 190 height 17
click at [356, 306] on textarea "**********" at bounding box center [272, 314] width 190 height 17
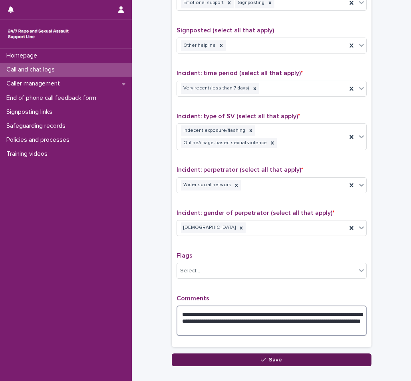
type textarea "**********"
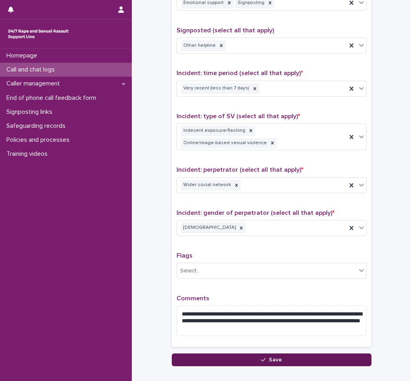
click at [277, 357] on span "Save" at bounding box center [275, 360] width 13 height 6
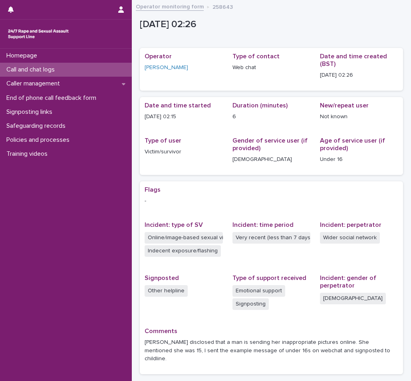
click at [34, 70] on p "Call and chat logs" at bounding box center [32, 70] width 58 height 8
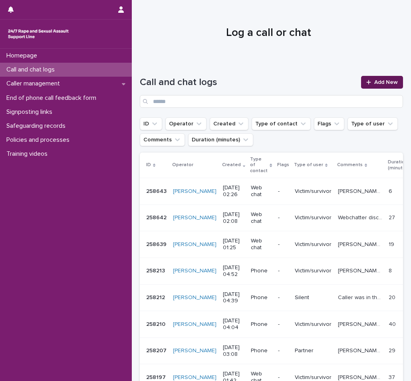
click at [369, 78] on link "Add New" at bounding box center [382, 82] width 42 height 13
